Goal: Answer question/provide support

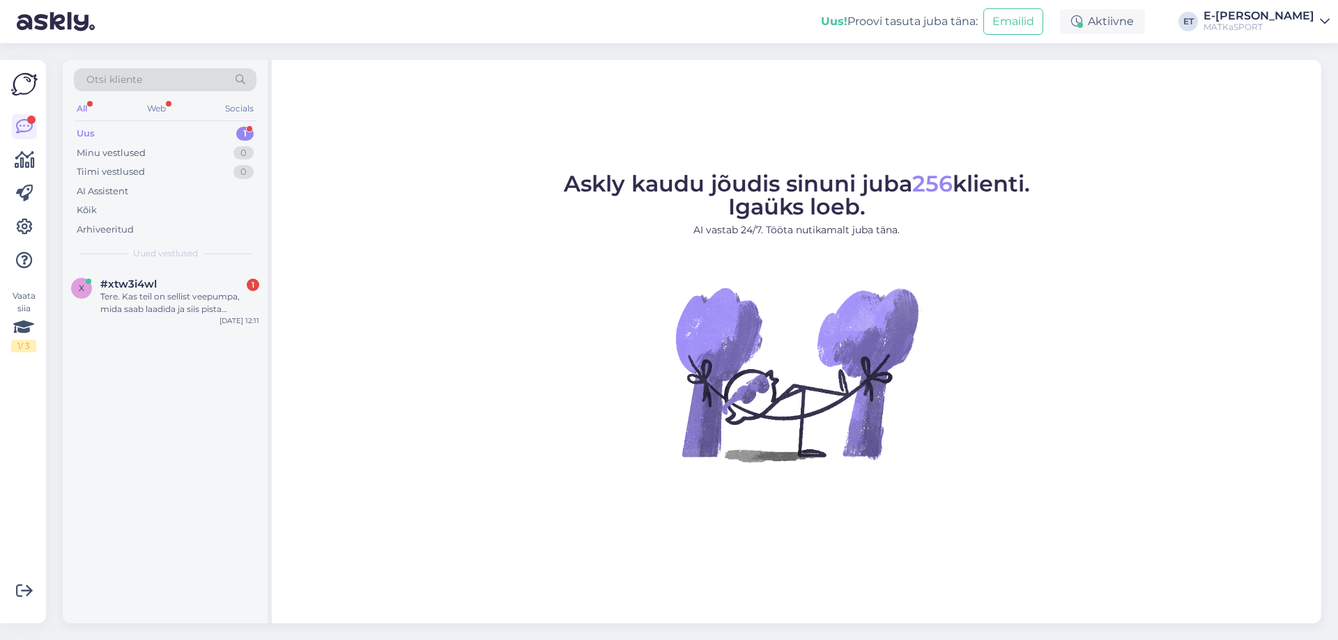
click at [140, 134] on div "Uus 1" at bounding box center [165, 134] width 183 height 20
click at [151, 298] on div "Tere. Kas teil on sellist veepumpa, mida saab laadida ja siis pista veetünni. O…" at bounding box center [179, 303] width 159 height 25
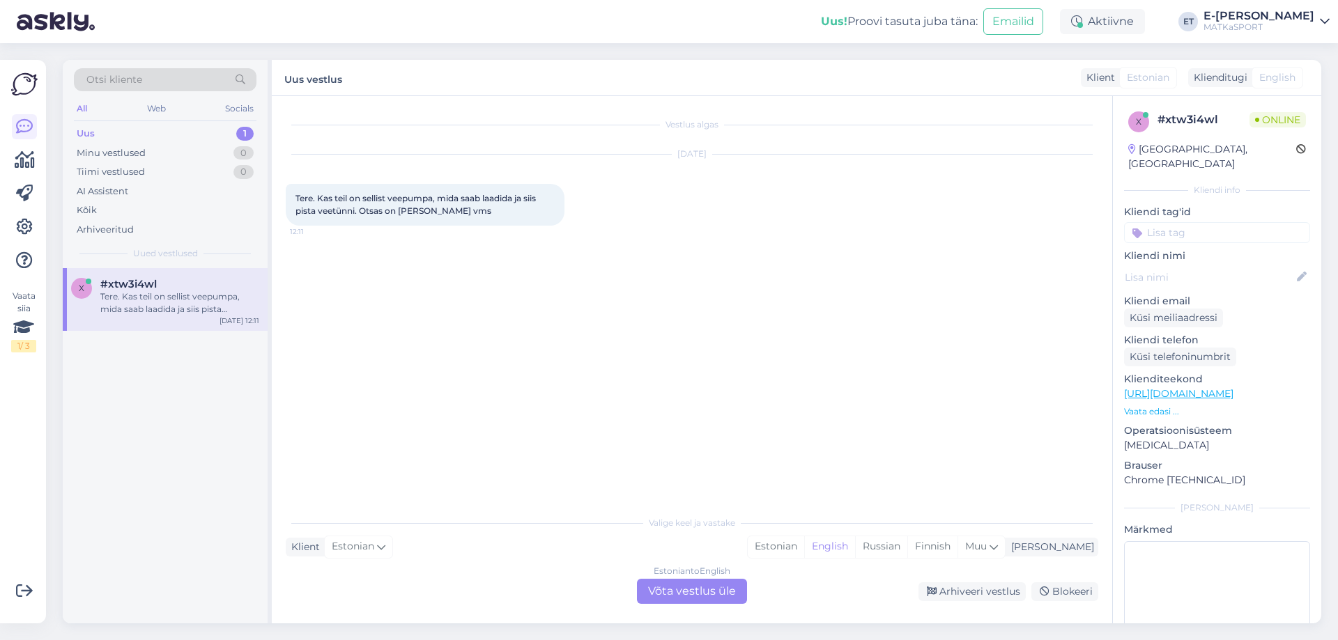
click at [1141, 77] on span "Estonian" at bounding box center [1148, 77] width 43 height 15
click at [804, 543] on div "Estonian" at bounding box center [776, 547] width 56 height 21
click at [700, 594] on div "Estonian to Estonian Võta vestlus üle" at bounding box center [692, 591] width 110 height 25
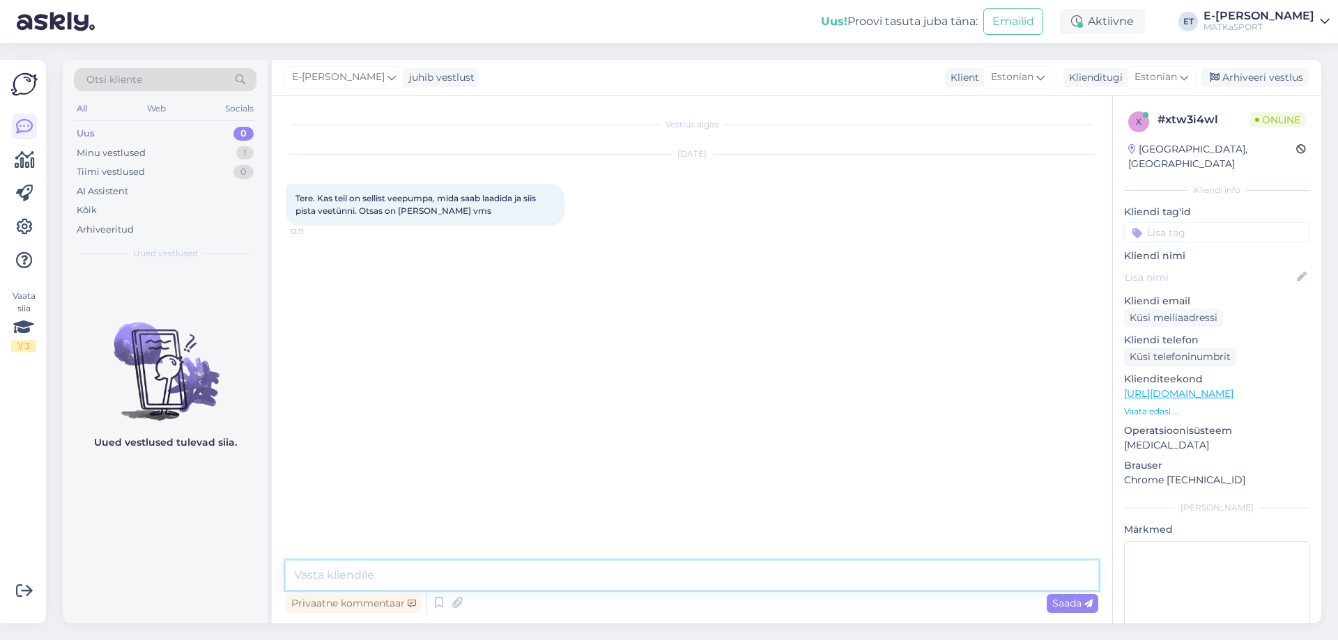
click at [606, 576] on textarea at bounding box center [692, 575] width 813 height 29
paste textarea "Flextail MAX SHOWER akuga välidušš"
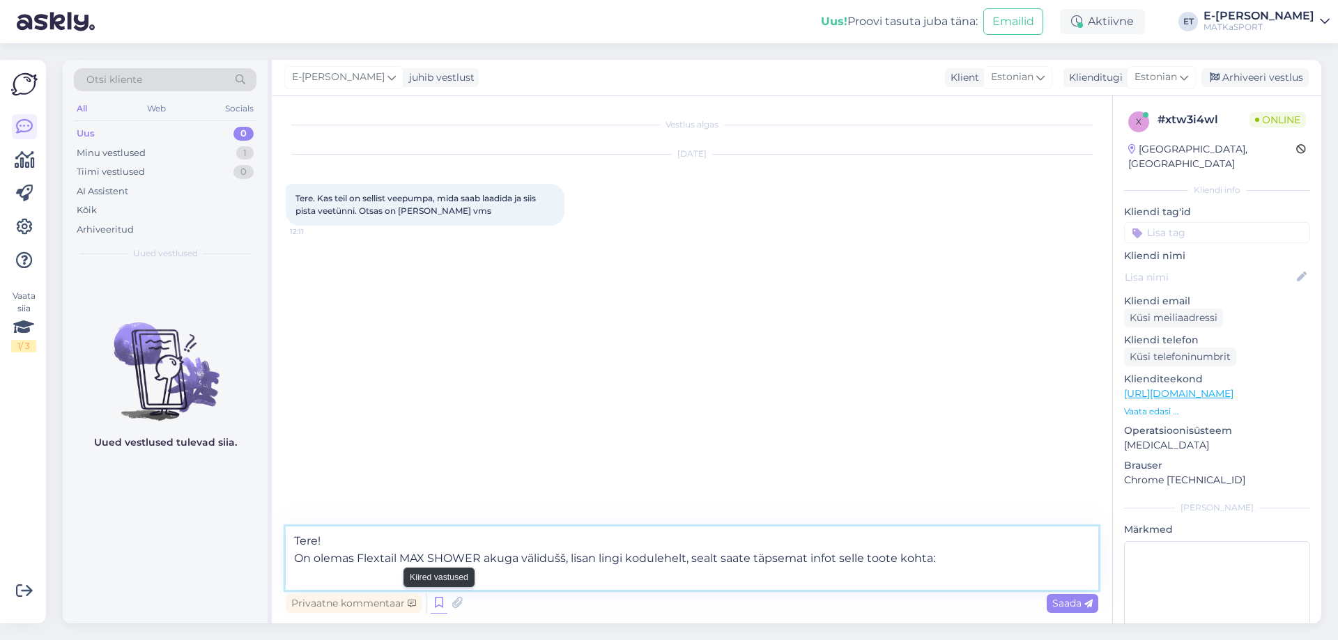
paste textarea "[URL][DOMAIN_NAME]"
type textarea "Tere! On olemas Flextail [PERSON_NAME] SHOWER akuga välidušš, lisan lingi kodul…"
click at [1060, 605] on span "Saada" at bounding box center [1072, 603] width 40 height 13
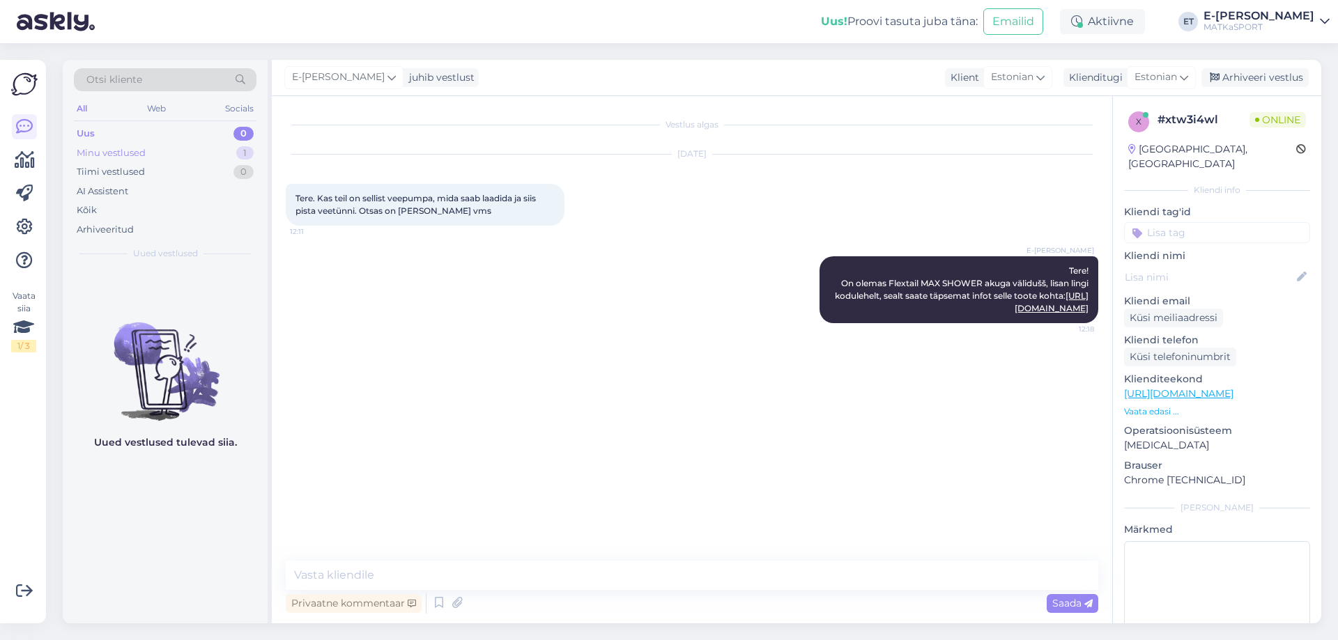
click at [141, 151] on div "Minu vestlused" at bounding box center [111, 153] width 69 height 14
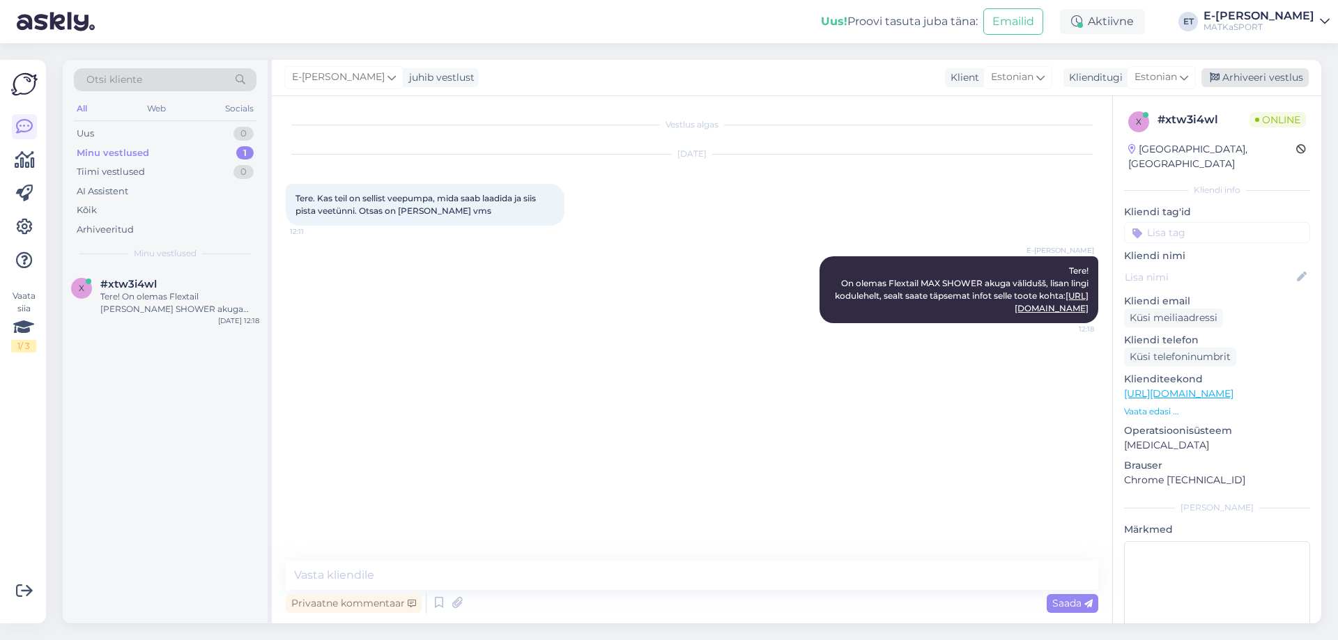
click at [1252, 77] on div "Arhiveeri vestlus" at bounding box center [1254, 77] width 107 height 19
